Goal: Entertainment & Leisure: Browse casually

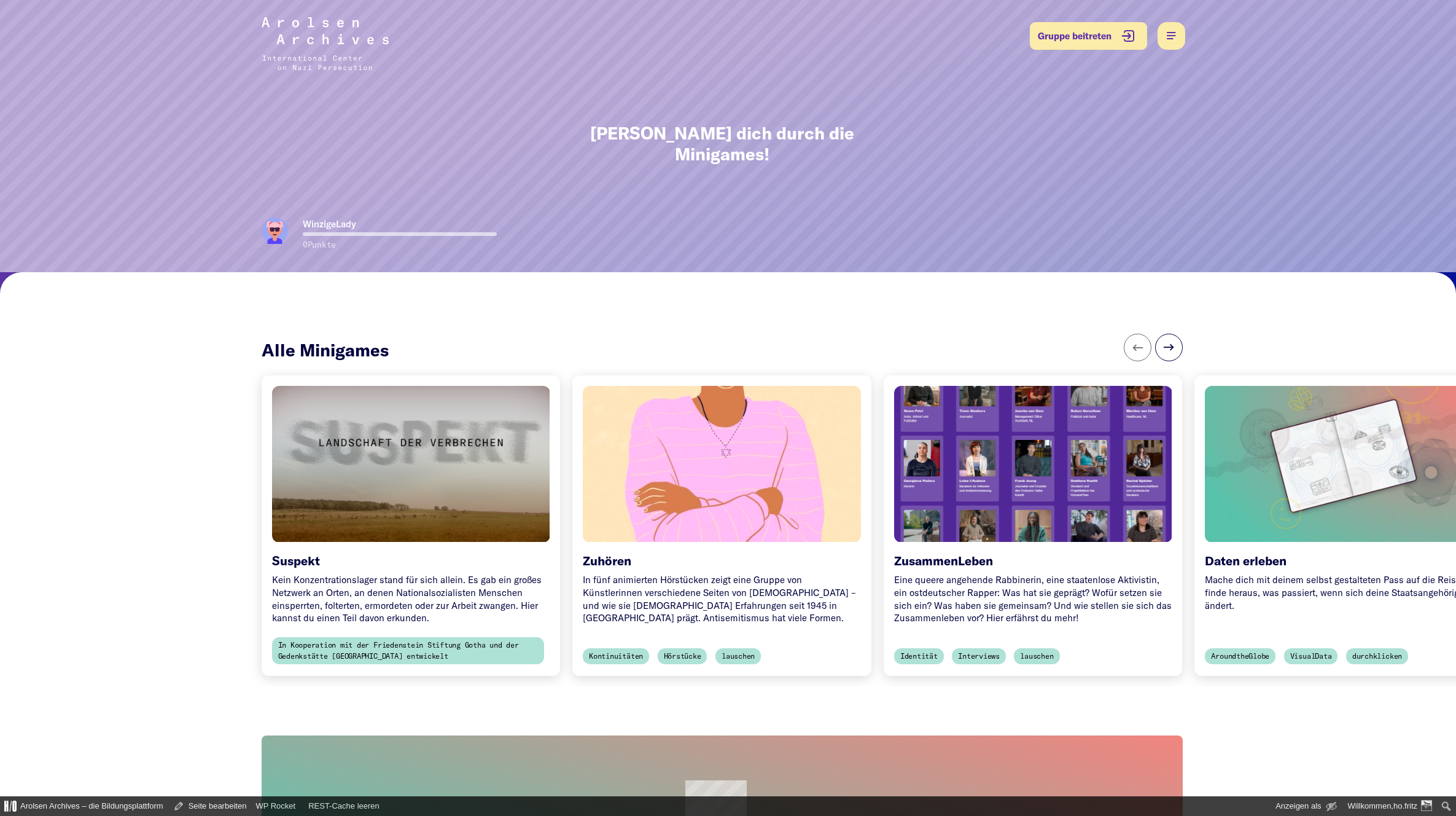
click at [733, 383] on div at bounding box center [722, 463] width 291 height 164
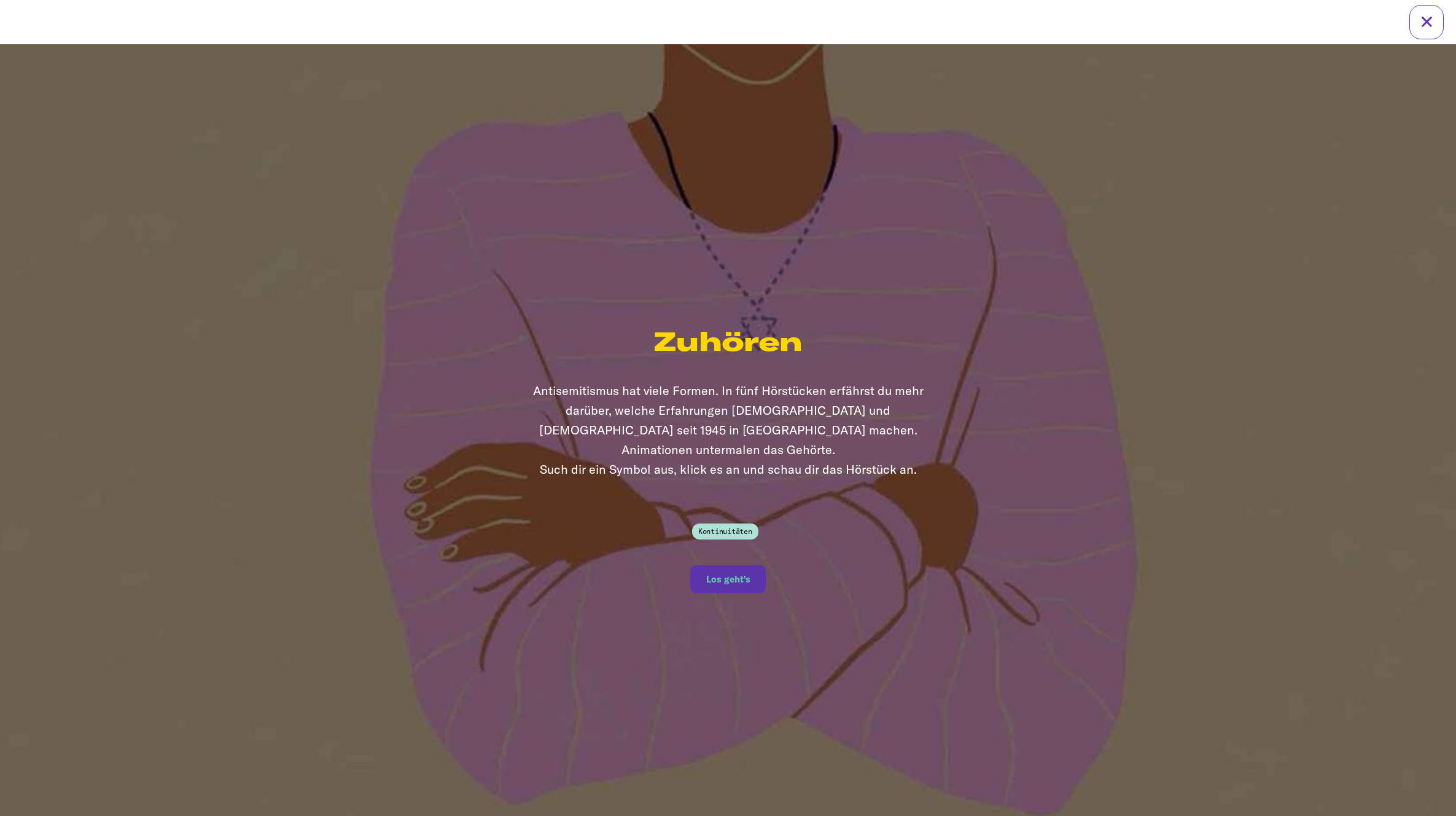
click at [725, 565] on button "Los geht's" at bounding box center [728, 578] width 76 height 28
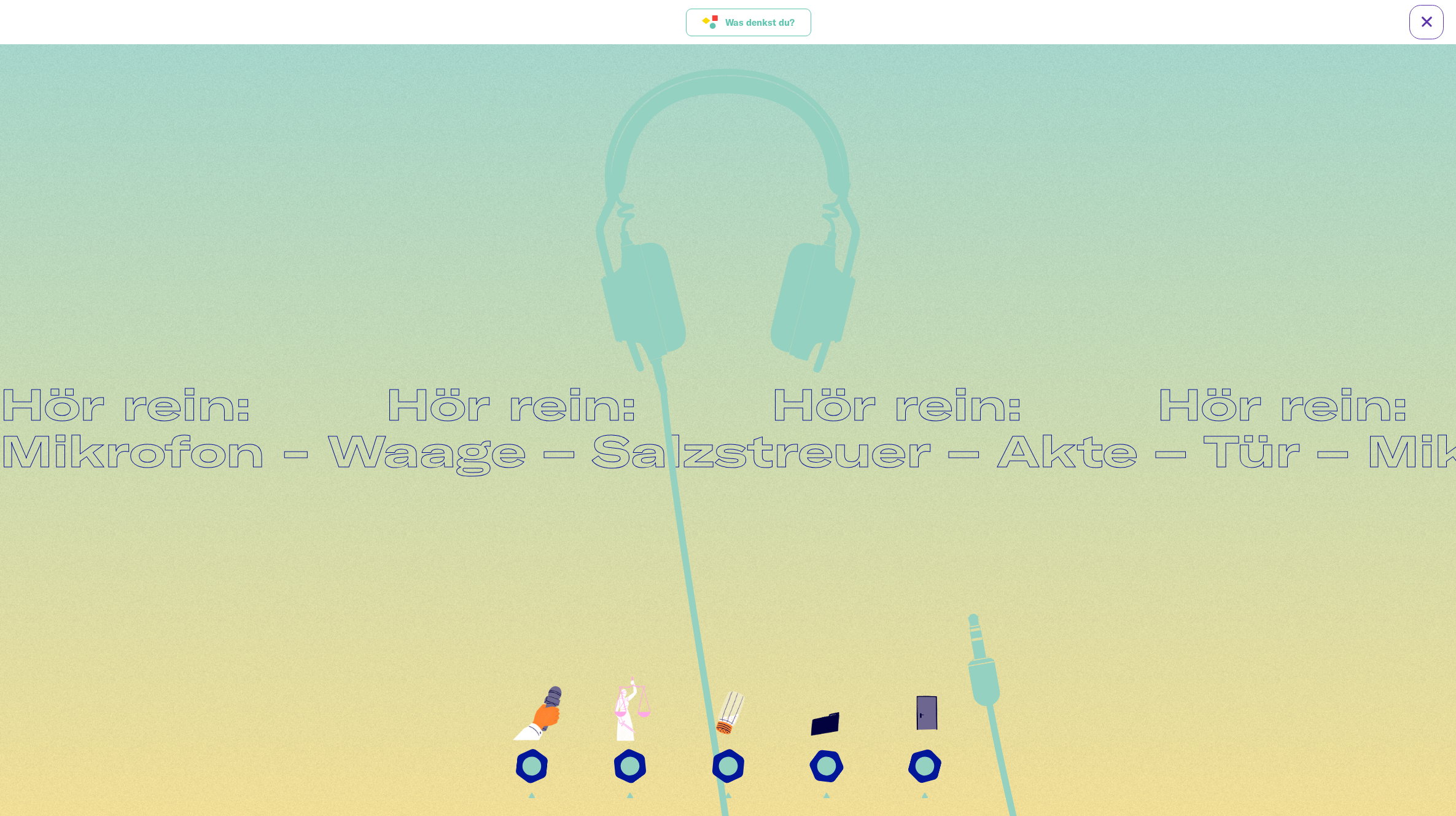
click at [775, 22] on span "Was denkst du?" at bounding box center [760, 22] width 69 height 10
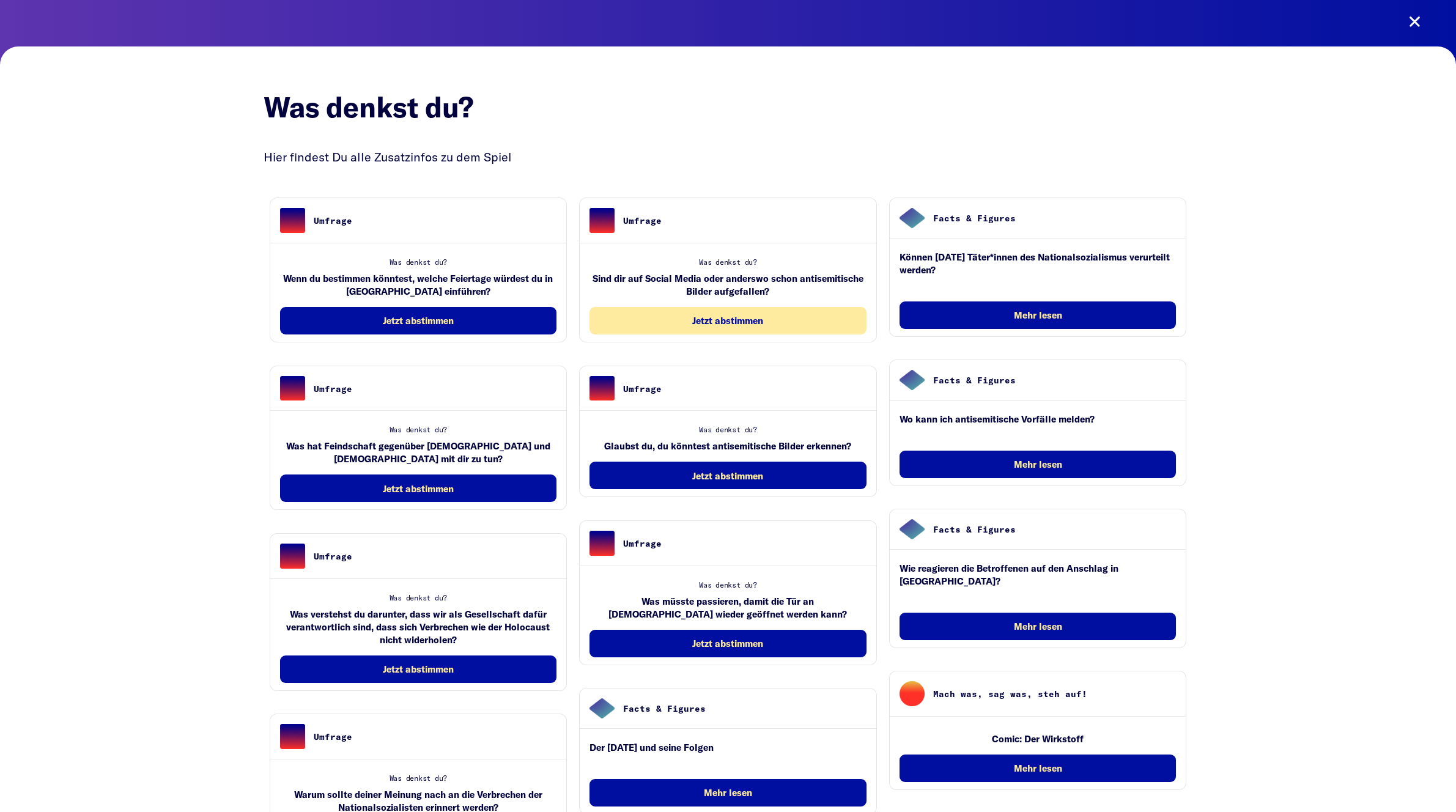
click at [752, 311] on button "Jetzt abstimmen" at bounding box center [728, 320] width 277 height 28
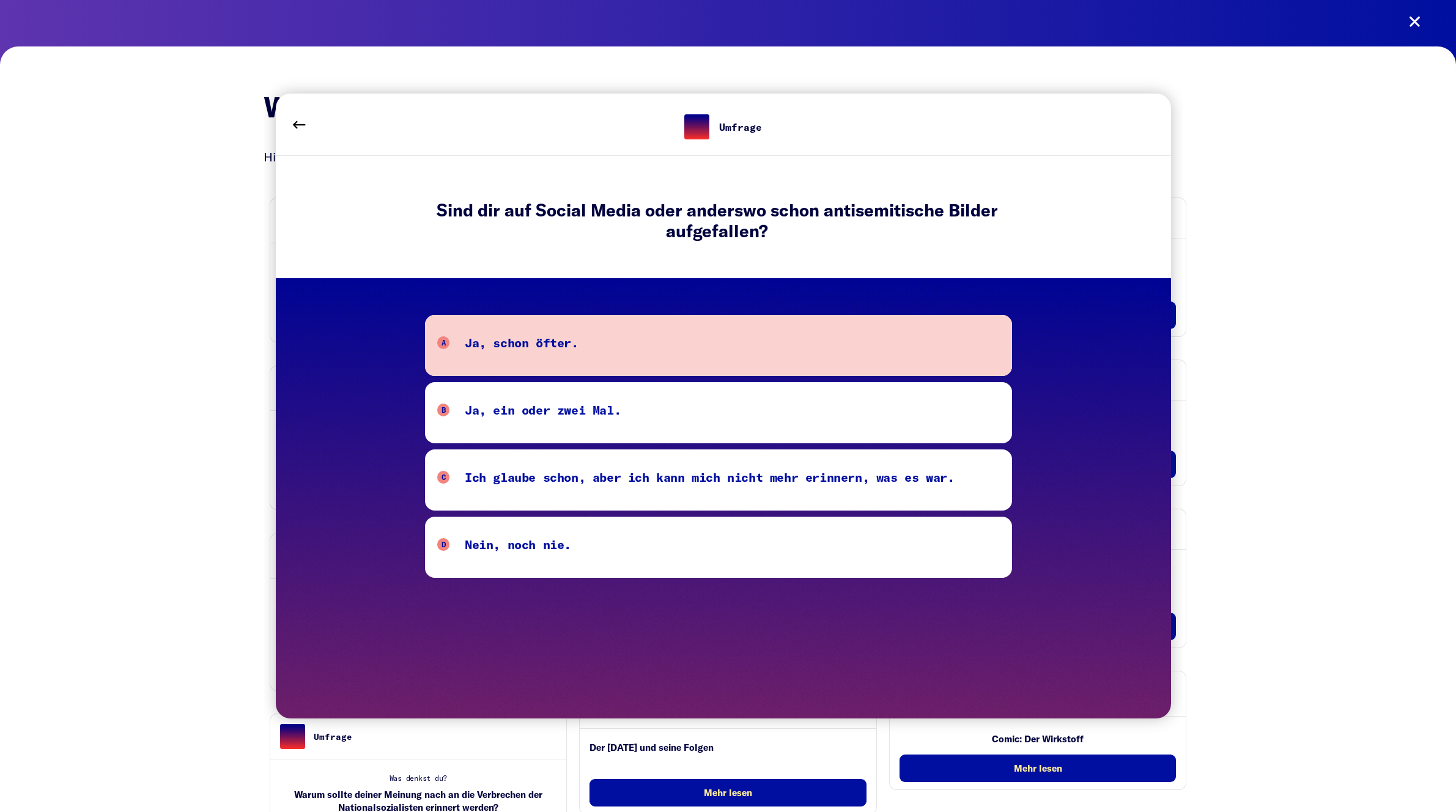
click at [669, 349] on div "A Ja, schon öfter." at bounding box center [718, 345] width 562 height 24
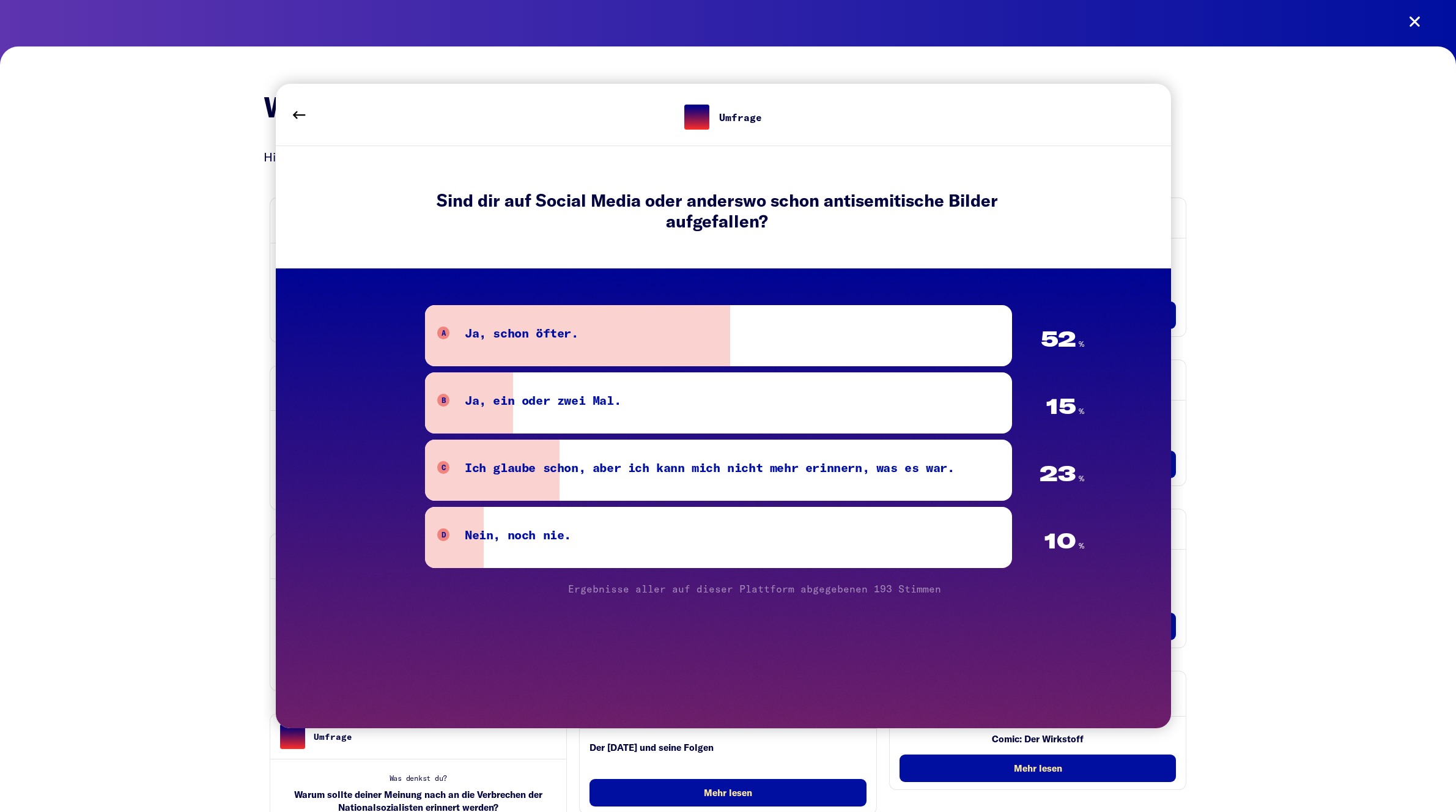
click at [1282, 268] on div "Was denkst du? Hier findest Du alle Zusatzinfos zu dem Spiel Umfrage Was denkst…" at bounding box center [728, 452] width 1456 height 812
click at [300, 107] on button at bounding box center [299, 115] width 34 height 34
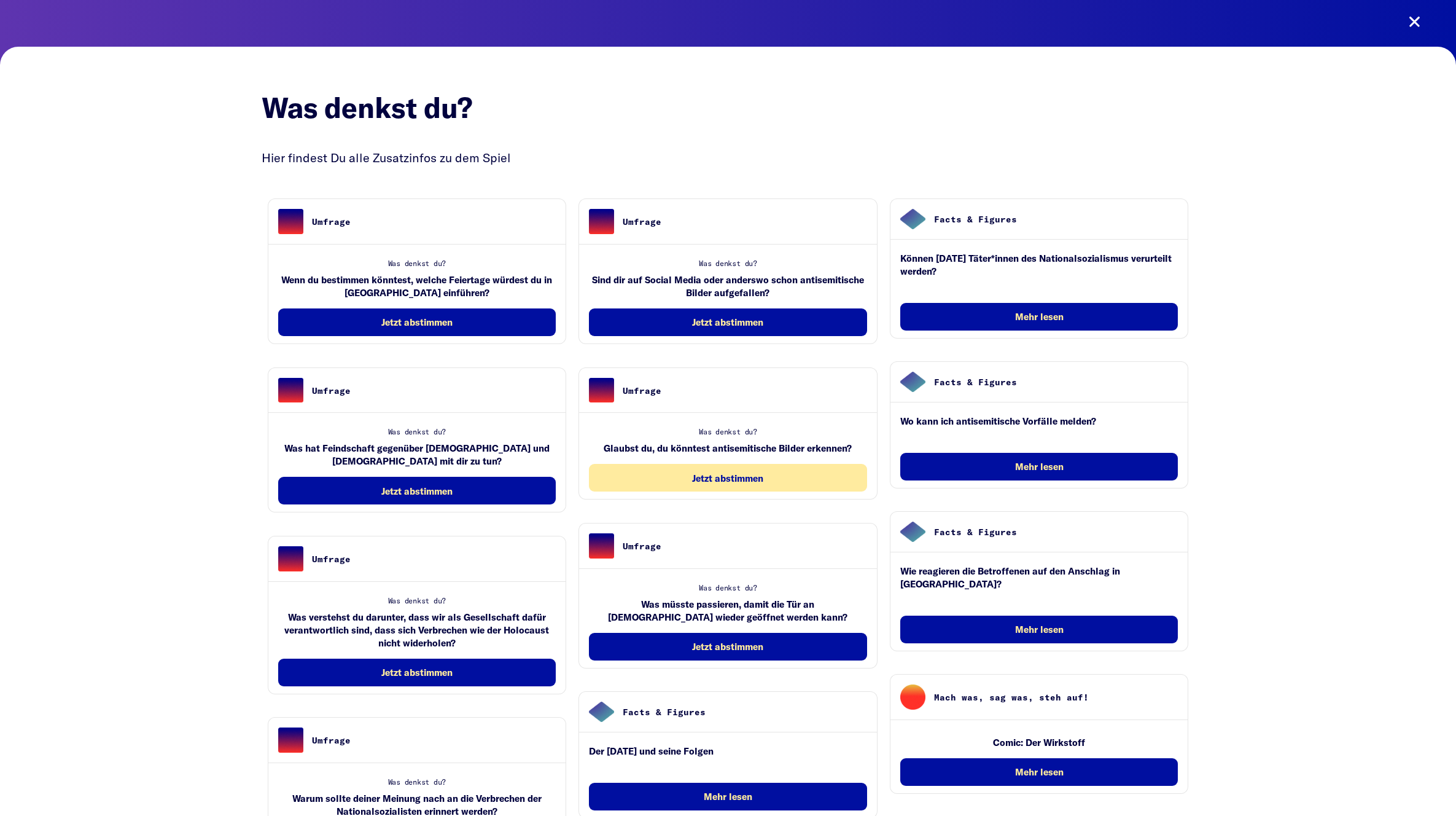
click at [728, 474] on span "Jetzt abstimmen" at bounding box center [728, 478] width 72 height 10
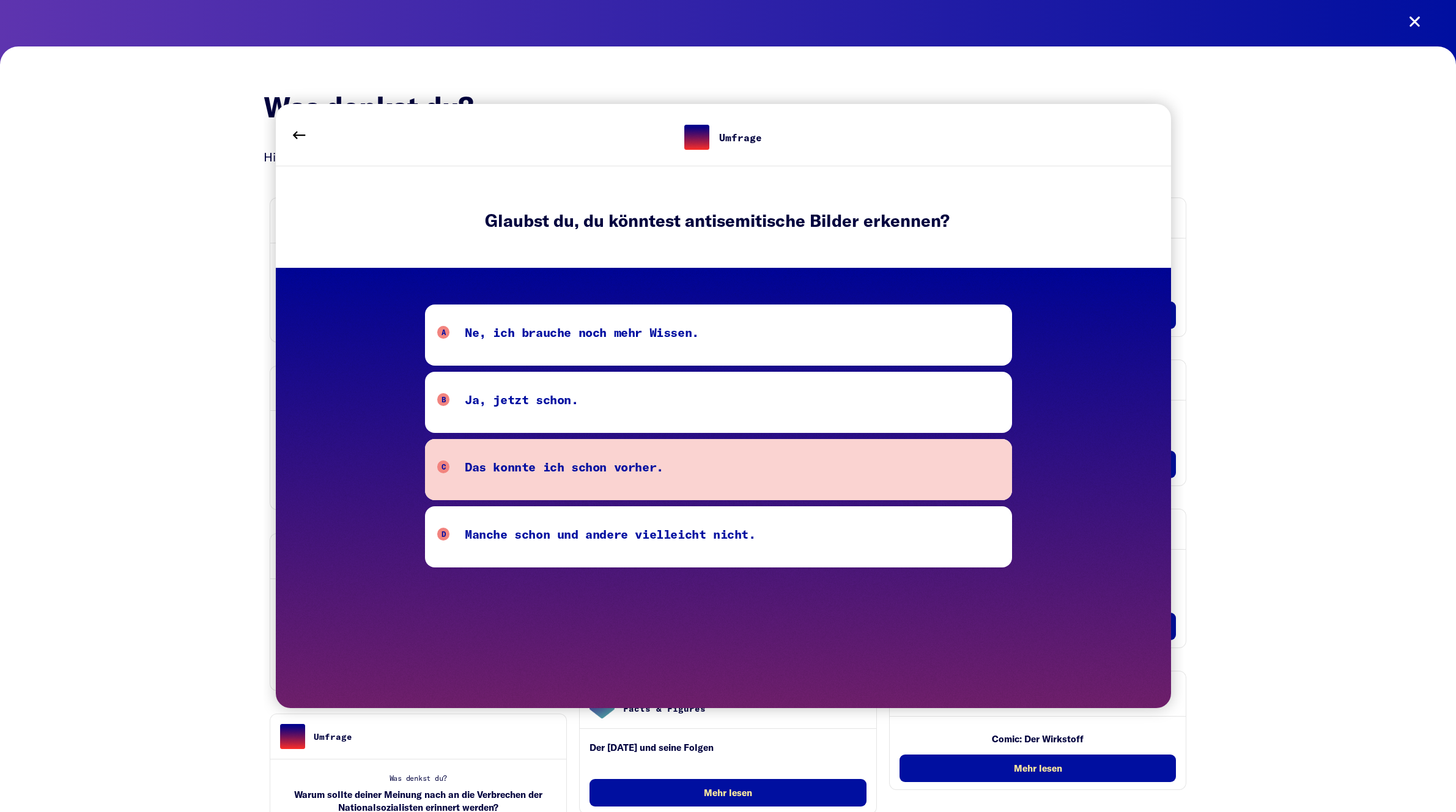
click at [611, 471] on div "Das konnte ich schon vorher." at bounding box center [564, 469] width 199 height 24
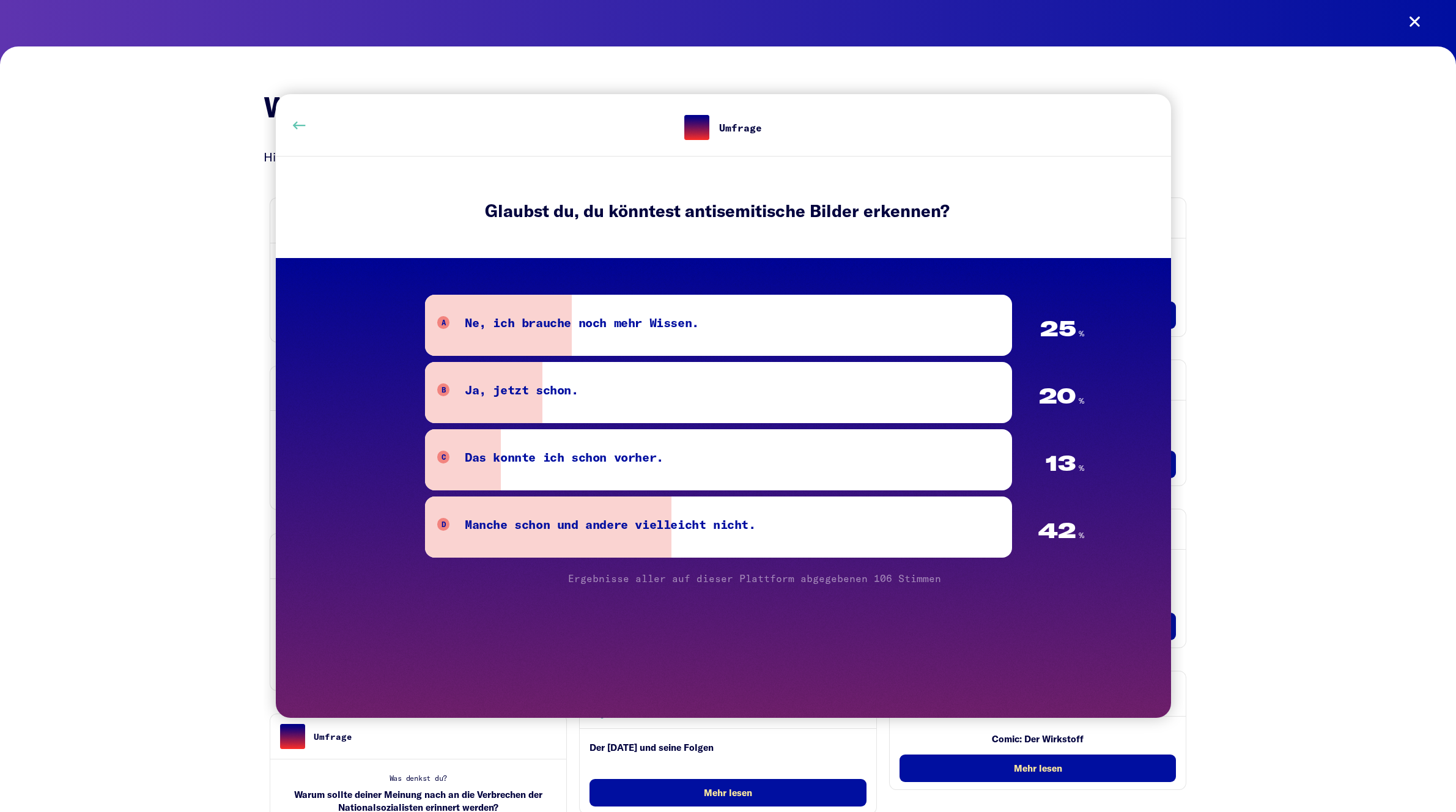
click at [300, 128] on button at bounding box center [299, 125] width 34 height 34
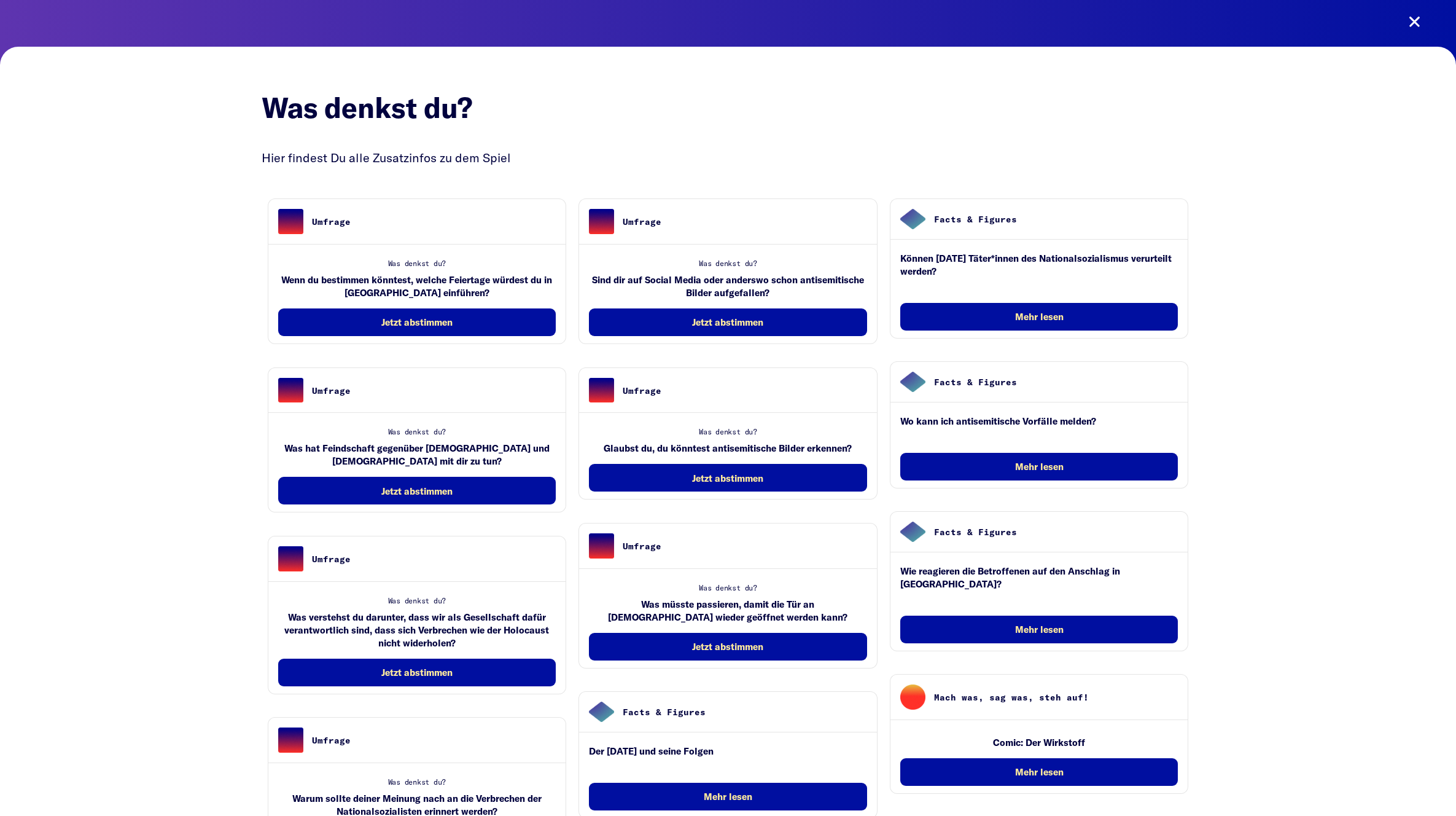
click at [728, 140] on h2 "Was denkst du?" at bounding box center [728, 119] width 933 height 58
click at [1416, 37] on button at bounding box center [1413, 22] width 34 height 34
